Goal: Obtain resource: Download file/media

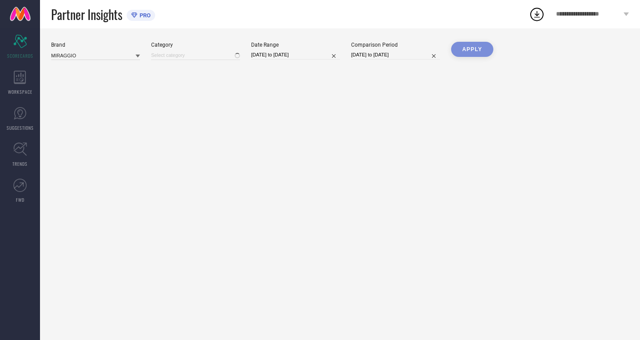
type input "All"
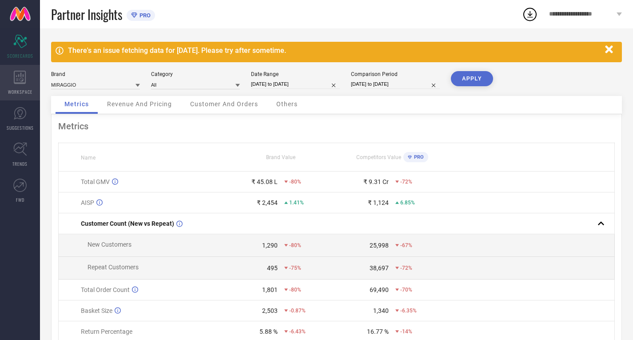
click at [8, 73] on div "WORKSPACE" at bounding box center [20, 83] width 40 height 36
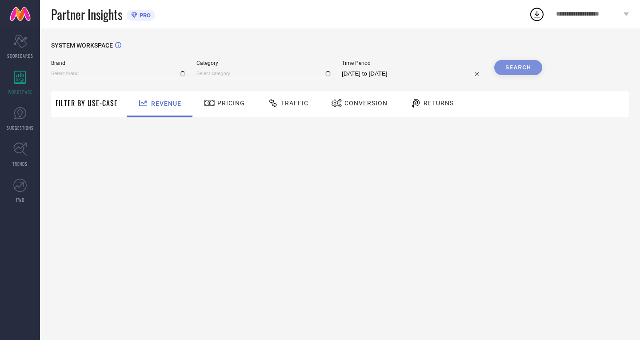
type input "MIRAGGIO"
type input "All"
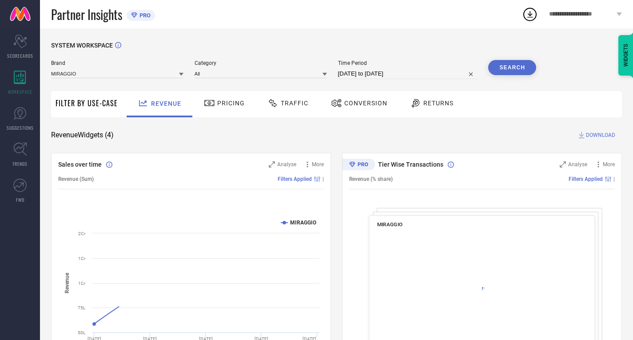
select select "7"
select select "2025"
select select "8"
select select "2025"
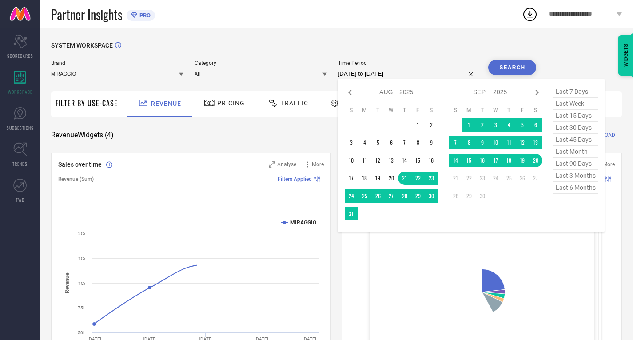
click at [354, 71] on input "[DATE] to [DATE]" at bounding box center [407, 73] width 139 height 11
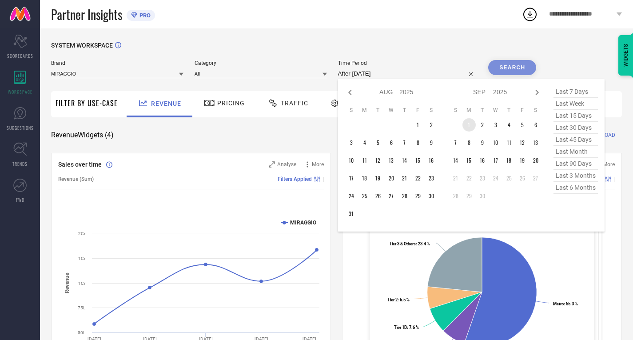
click at [471, 128] on td "1" at bounding box center [468, 124] width 13 height 13
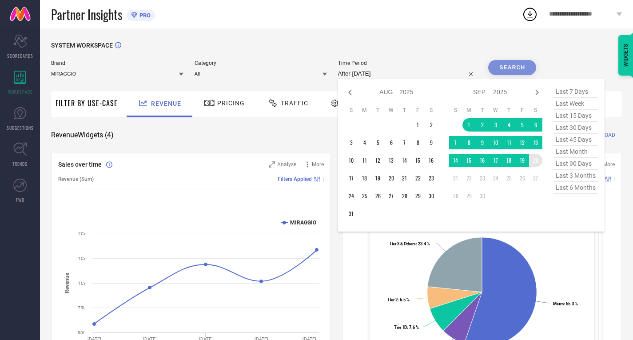
click at [541, 168] on table "S M T W T F S 1 2 3 4 5 6 7 8 9 10 11 12 13 14 15 16 17 18 19 20 21 22 23 24 25…" at bounding box center [495, 154] width 93 height 105
type input "[DATE] to [DATE]"
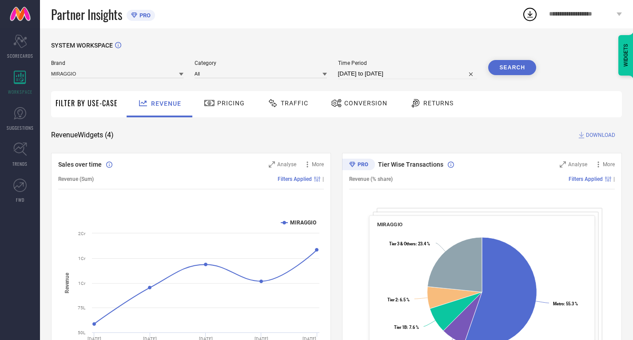
click at [511, 64] on button "Search" at bounding box center [512, 67] width 48 height 15
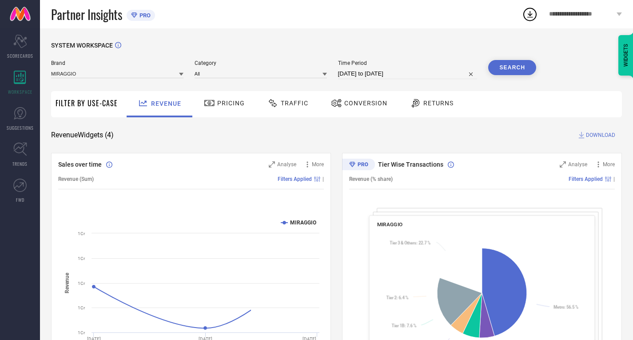
click at [282, 112] on div "Traffic" at bounding box center [287, 104] width 63 height 26
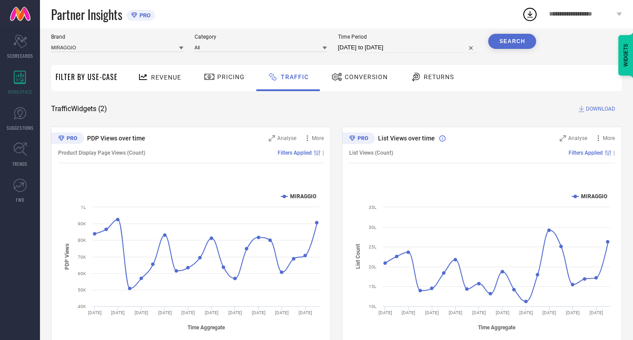
scroll to position [26, 0]
click at [590, 111] on span "DOWNLOAD" at bounding box center [600, 109] width 29 height 9
click at [534, 15] on icon at bounding box center [530, 14] width 16 height 16
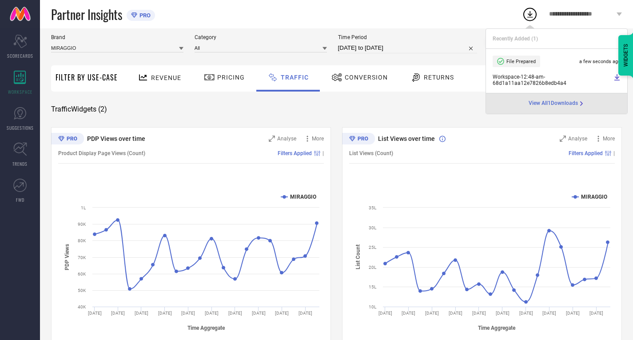
select select "8"
select select "2025"
select select "9"
select select "2025"
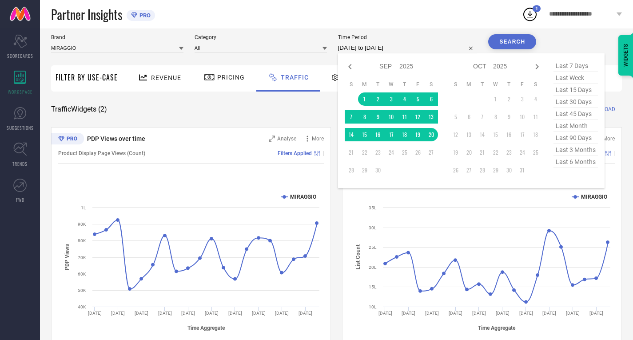
click at [369, 44] on input "[DATE] to [DATE]" at bounding box center [407, 48] width 139 height 11
click at [348, 66] on icon at bounding box center [350, 66] width 11 height 11
select select "7"
select select "2025"
select select "8"
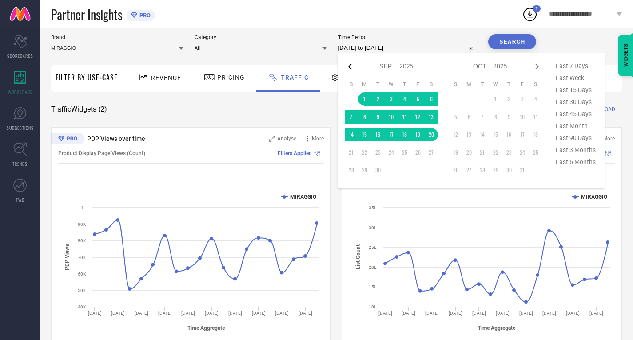
select select "2025"
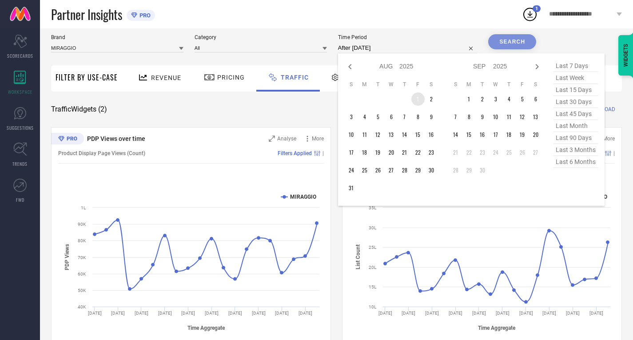
click at [414, 98] on td "1" at bounding box center [417, 98] width 13 height 13
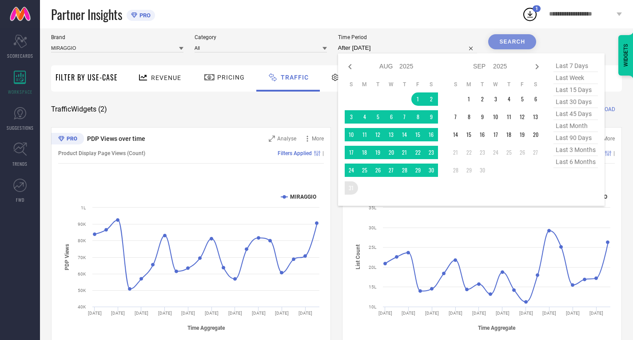
type input "[DATE] to [DATE]"
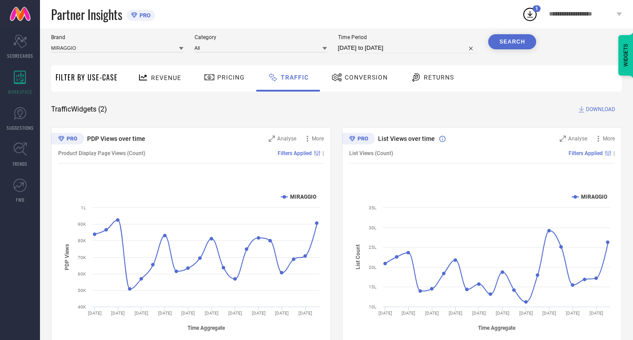
click at [514, 46] on button "Search" at bounding box center [512, 41] width 48 height 15
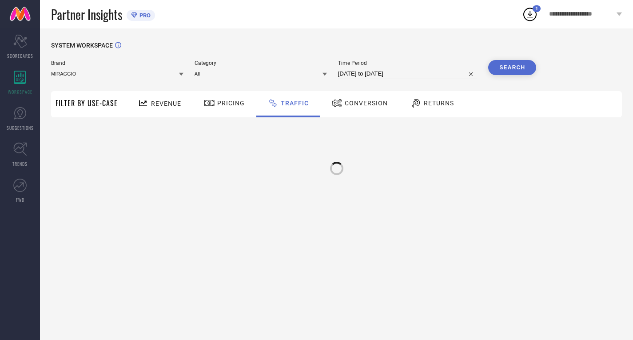
scroll to position [0, 0]
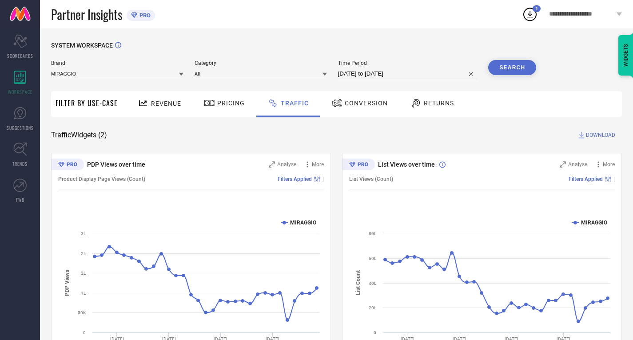
click at [591, 134] on span "DOWNLOAD" at bounding box center [600, 135] width 29 height 9
click at [533, 12] on icon at bounding box center [530, 14] width 16 height 16
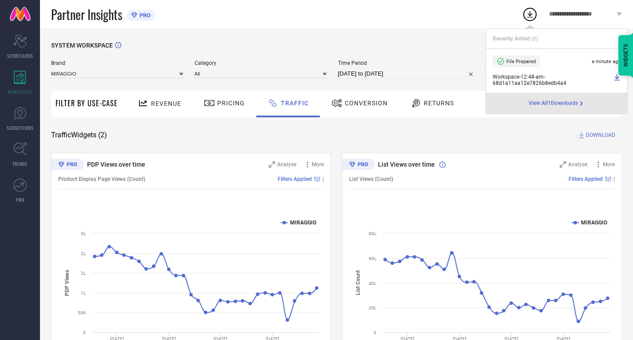
click at [616, 77] on icon at bounding box center [616, 77] width 5 height 6
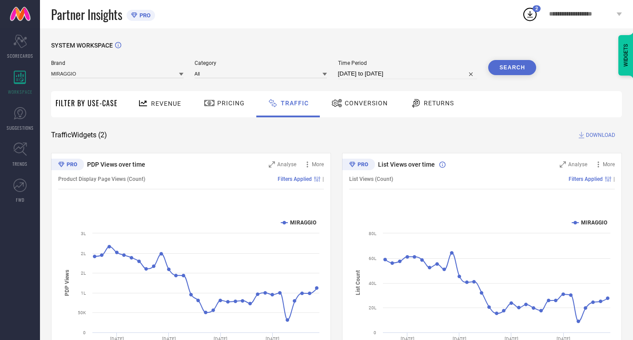
click at [431, 124] on div "SYSTEM WORKSPACE Brand MIRAGGIO Category All Time Period [DATE] to [DATE] Searc…" at bounding box center [336, 208] width 571 height 333
click at [585, 133] on icon at bounding box center [581, 135] width 9 height 9
click at [535, 12] on div "2" at bounding box center [530, 14] width 16 height 16
click at [375, 27] on div "Partner Insights PRO" at bounding box center [286, 14] width 471 height 28
